Goal: Task Accomplishment & Management: Use online tool/utility

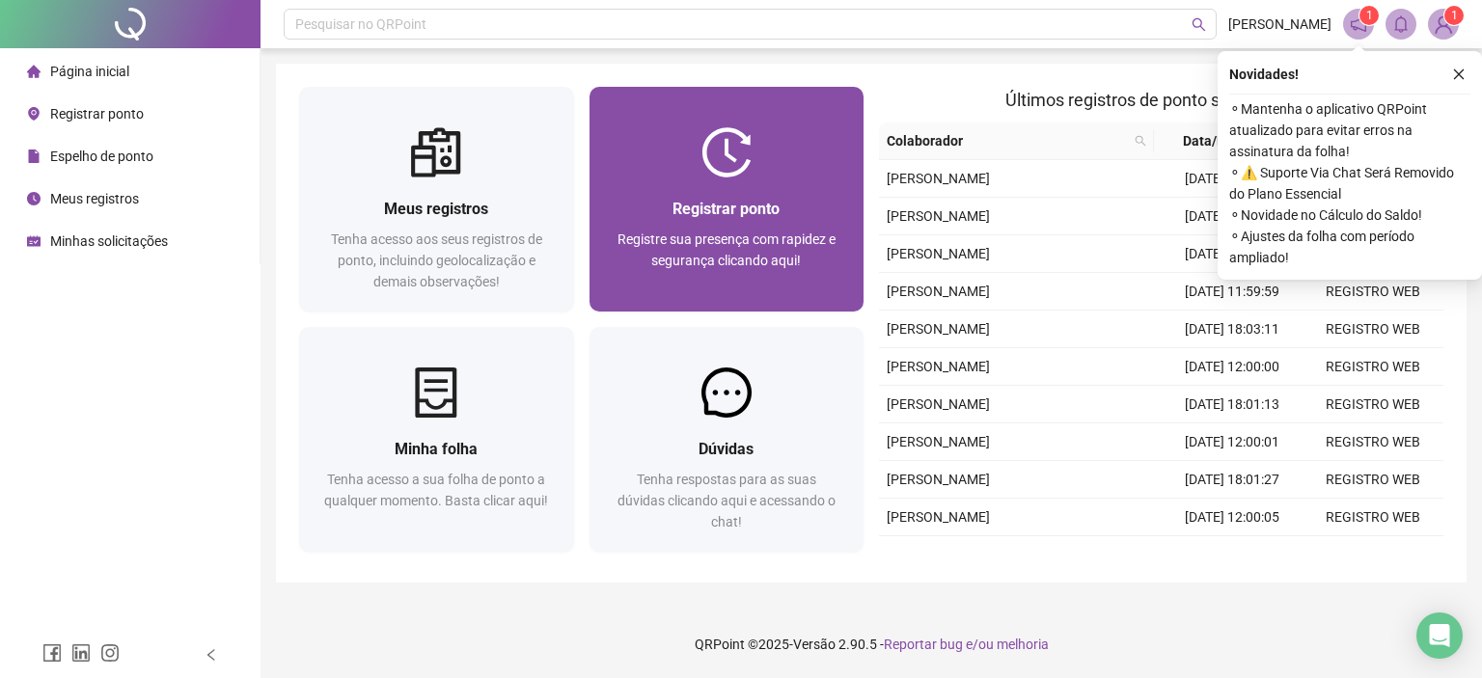
click at [772, 192] on div "Registrar ponto Registre sua presença com rapidez e segurança clicando aqui!" at bounding box center [727, 245] width 275 height 134
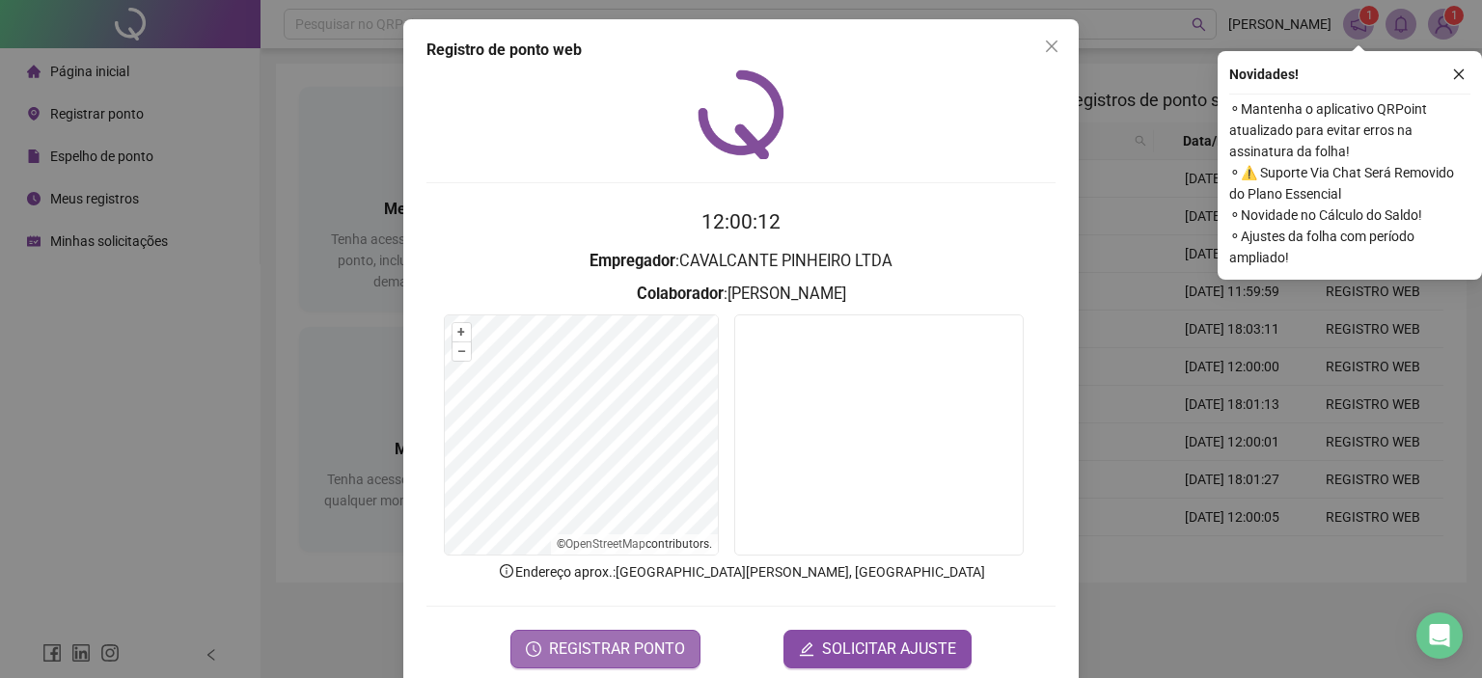
click at [621, 654] on span "REGISTRAR PONTO" at bounding box center [617, 649] width 136 height 23
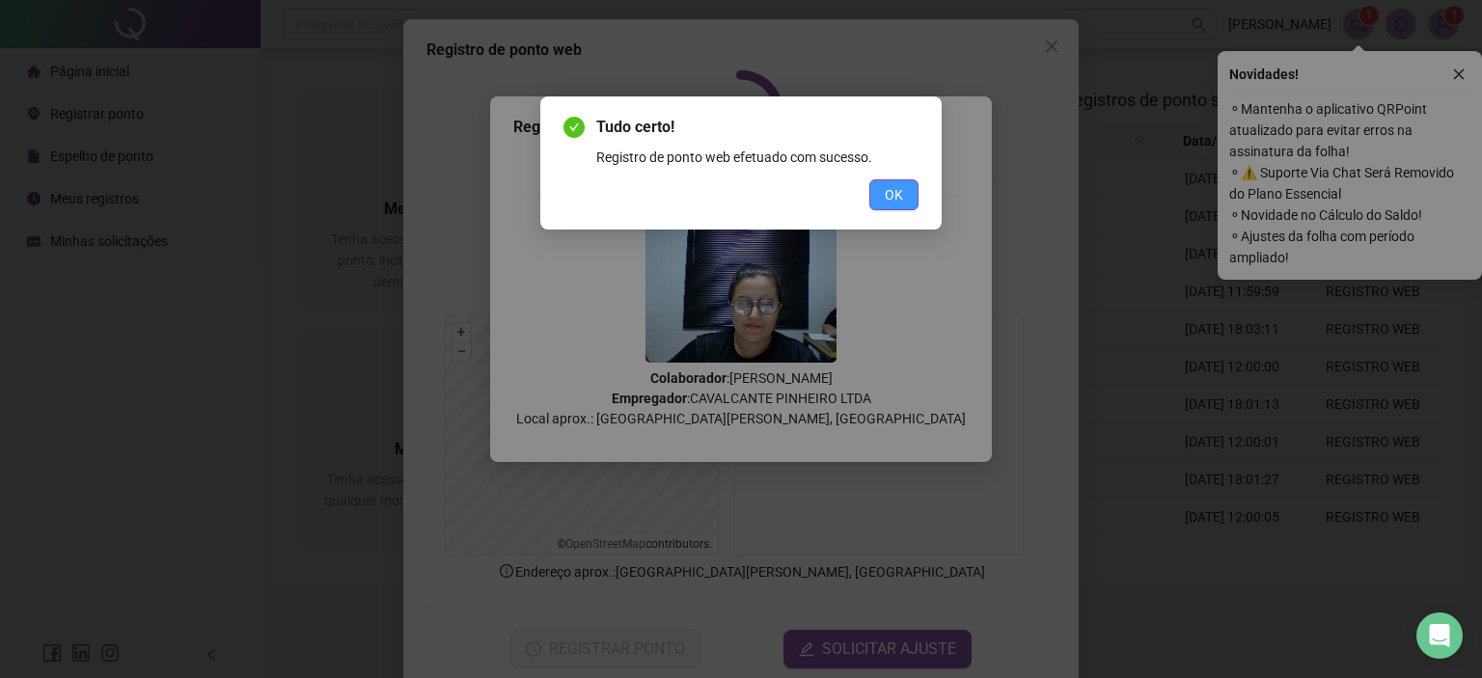
click at [898, 200] on span "OK" at bounding box center [894, 194] width 18 height 21
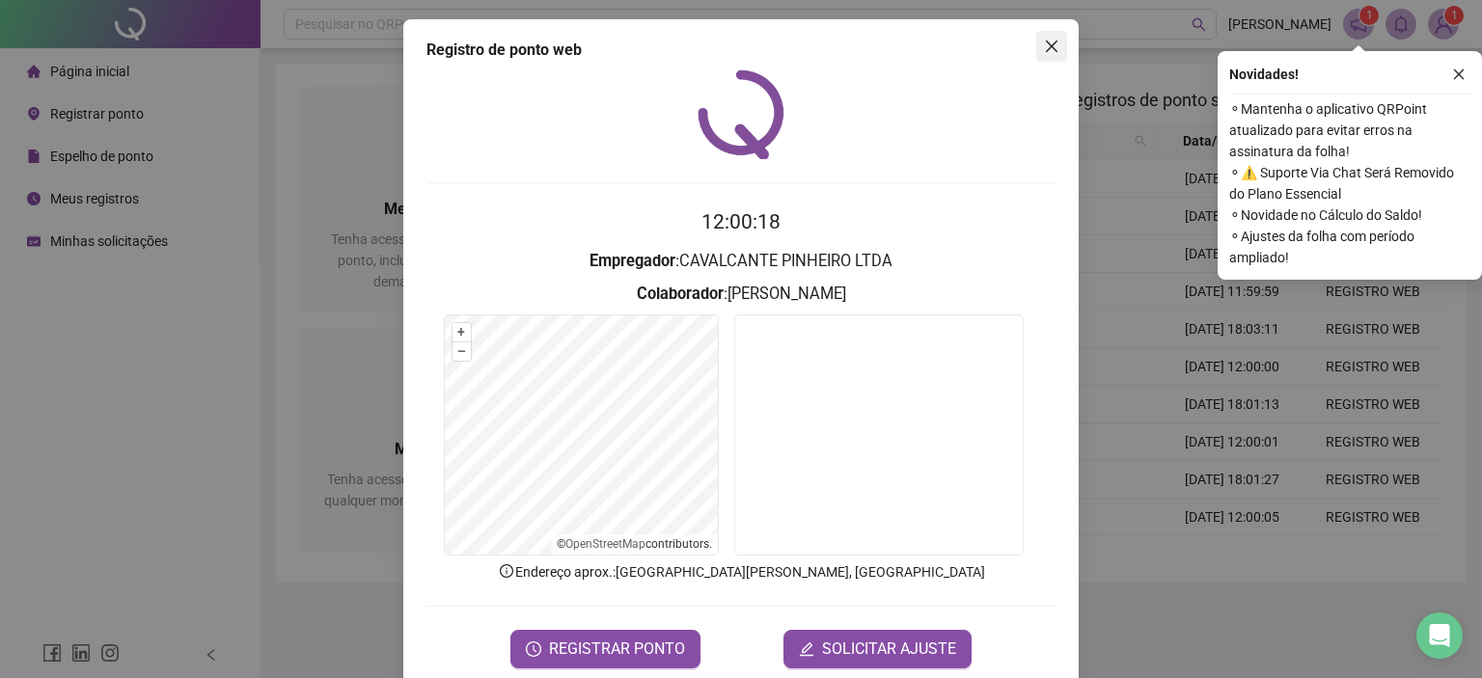
click at [1051, 48] on icon "close" at bounding box center [1051, 46] width 15 height 15
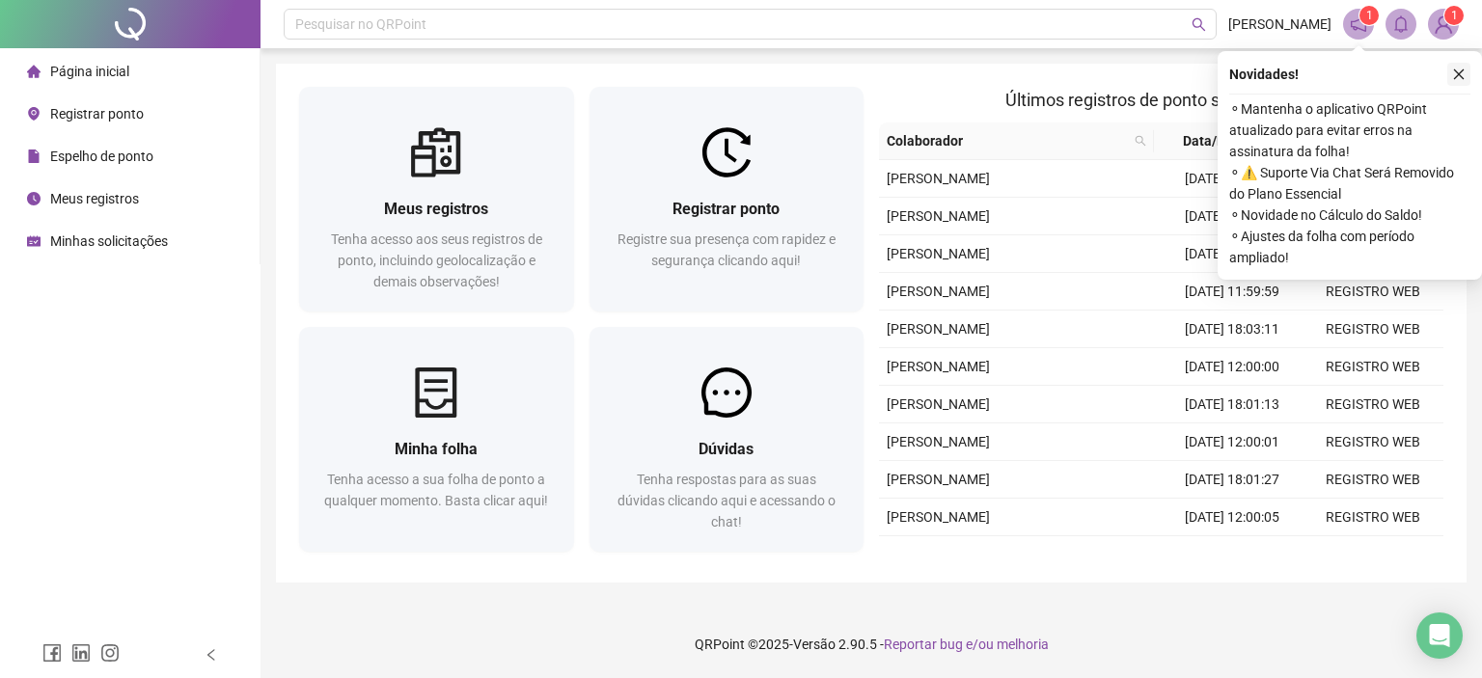
click at [1458, 71] on icon "close" at bounding box center [1459, 75] width 14 height 14
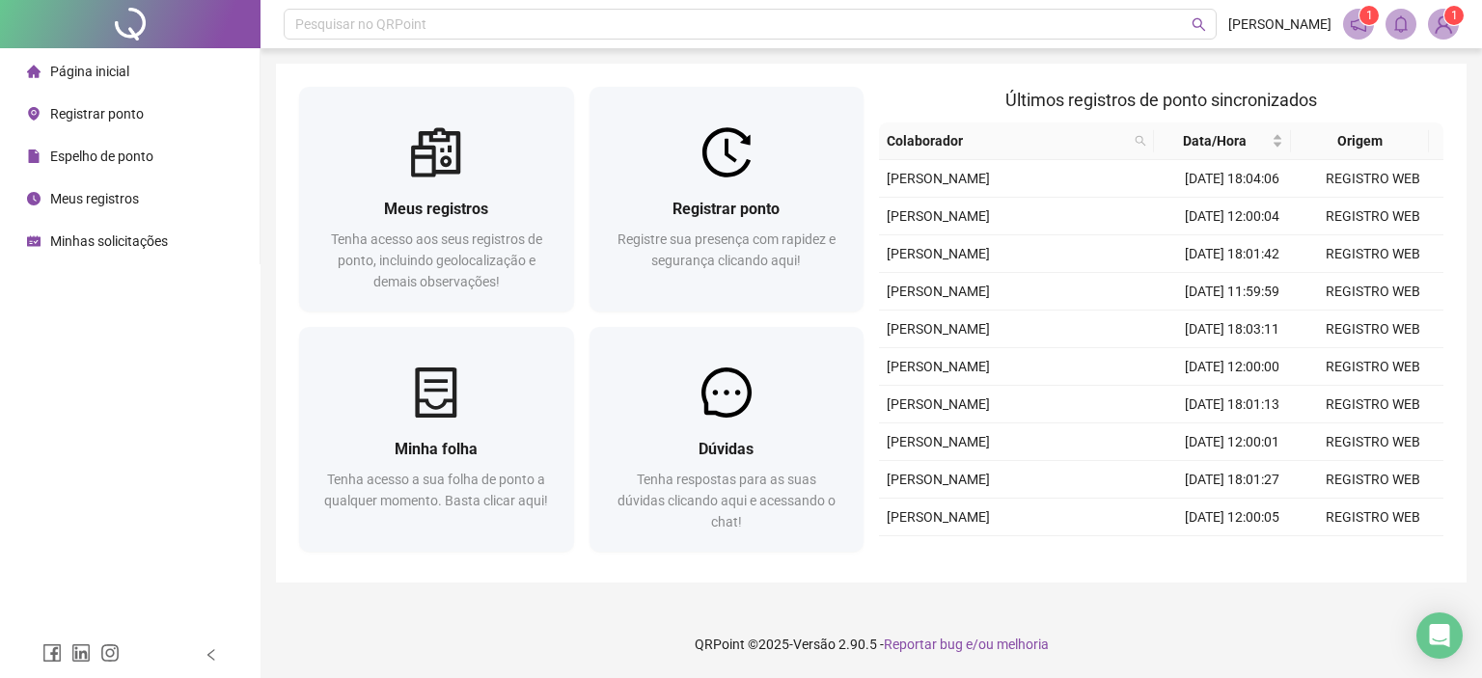
click at [139, 155] on span "Espelho de ponto" at bounding box center [101, 156] width 103 height 15
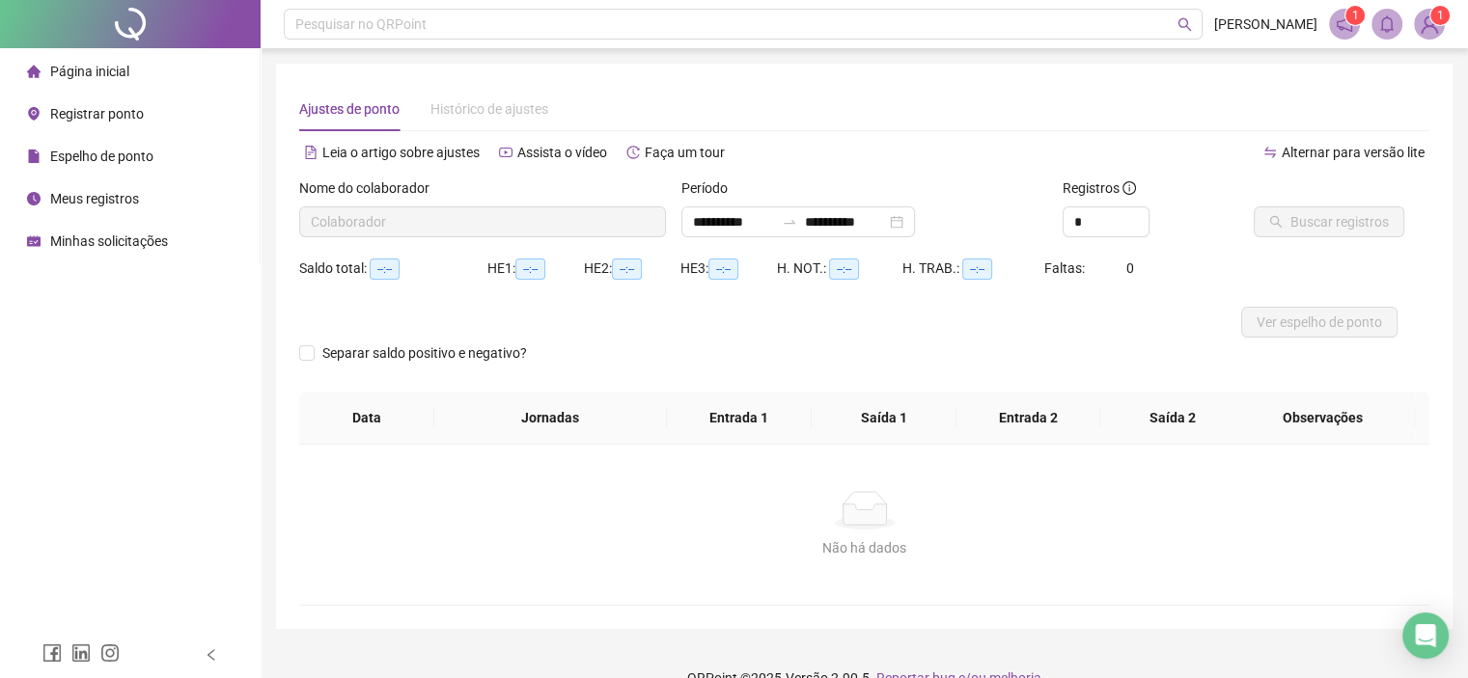
type input "**********"
click at [105, 71] on span "Página inicial" at bounding box center [89, 71] width 79 height 15
